Goal: Task Accomplishment & Management: Use online tool/utility

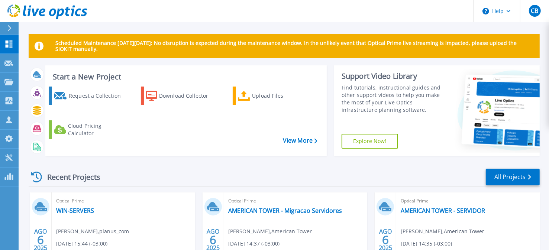
click at [94, 76] on h3 "Start a New Project" at bounding box center [185, 77] width 264 height 8
click at [278, 101] on div "Upload Files" at bounding box center [279, 95] width 55 height 15
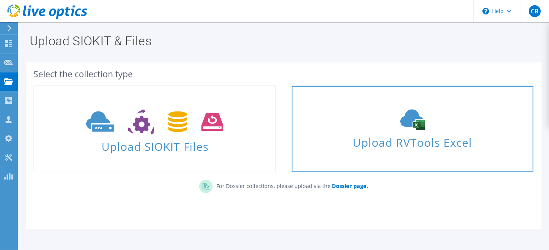
click at [419, 128] on use at bounding box center [412, 120] width 25 height 21
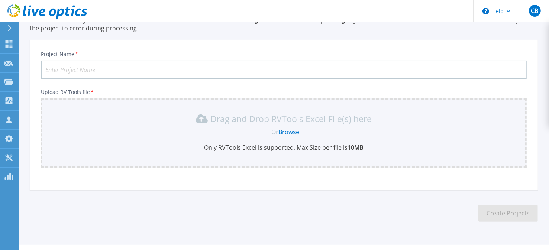
scroll to position [78, 0]
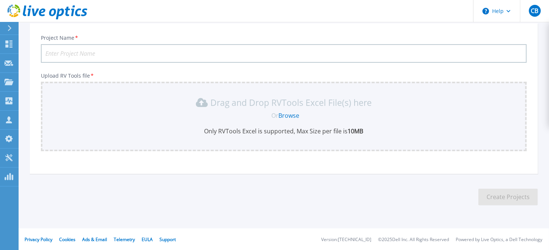
click at [68, 53] on input "Project Name *" at bounding box center [284, 53] width 486 height 19
type input "C"
type input "Via [DEMOGRAPHIC_DATA]"
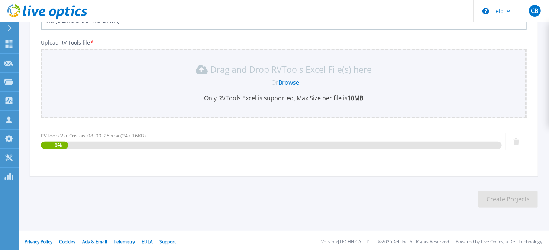
scroll to position [113, 0]
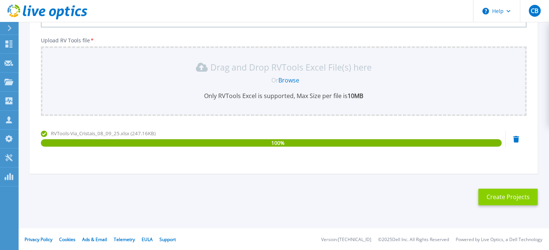
click at [505, 199] on button "Create Projects" at bounding box center [507, 197] width 59 height 17
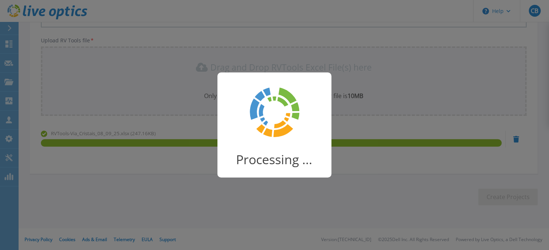
scroll to position [103, 0]
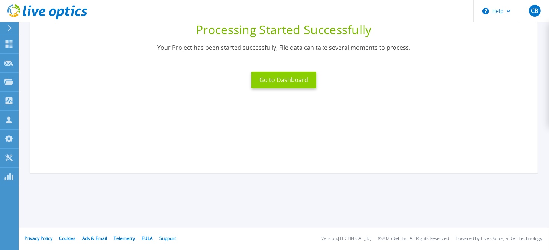
click at [275, 84] on button "Go to Dashboard" at bounding box center [283, 80] width 65 height 17
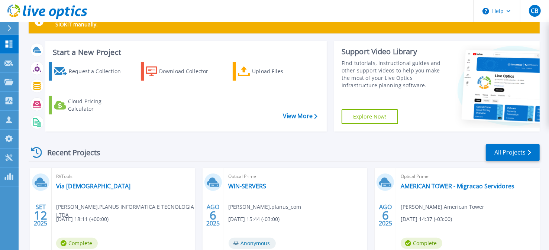
scroll to position [74, 0]
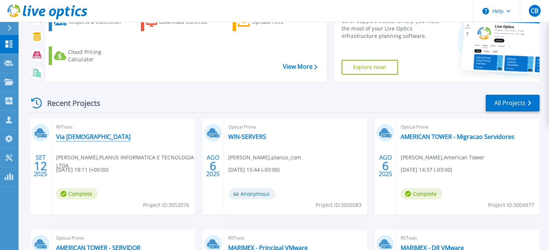
click at [72, 137] on link "Via [DEMOGRAPHIC_DATA]" at bounding box center [93, 136] width 74 height 7
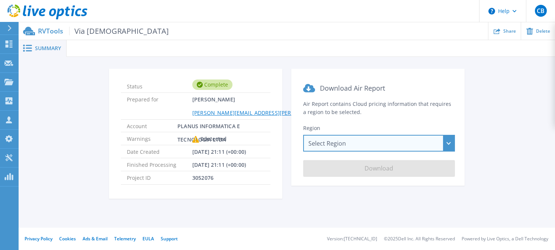
click at [341, 147] on div "Select Region Asia Pacific (Hong Kong) Asia Pacific (Mumbai) Asia Pacific (Seou…" at bounding box center [379, 143] width 152 height 17
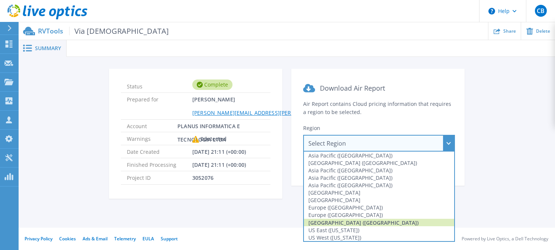
click at [361, 223] on div "South America (Sao Paulo)" at bounding box center [379, 222] width 150 height 7
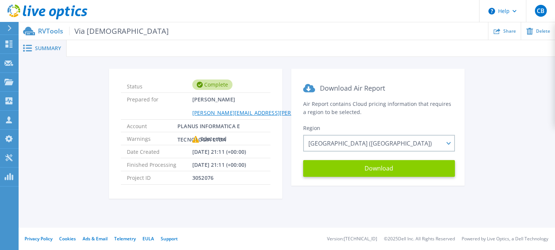
click at [383, 167] on button "Download" at bounding box center [379, 168] width 152 height 17
